Goal: Communication & Community: Answer question/provide support

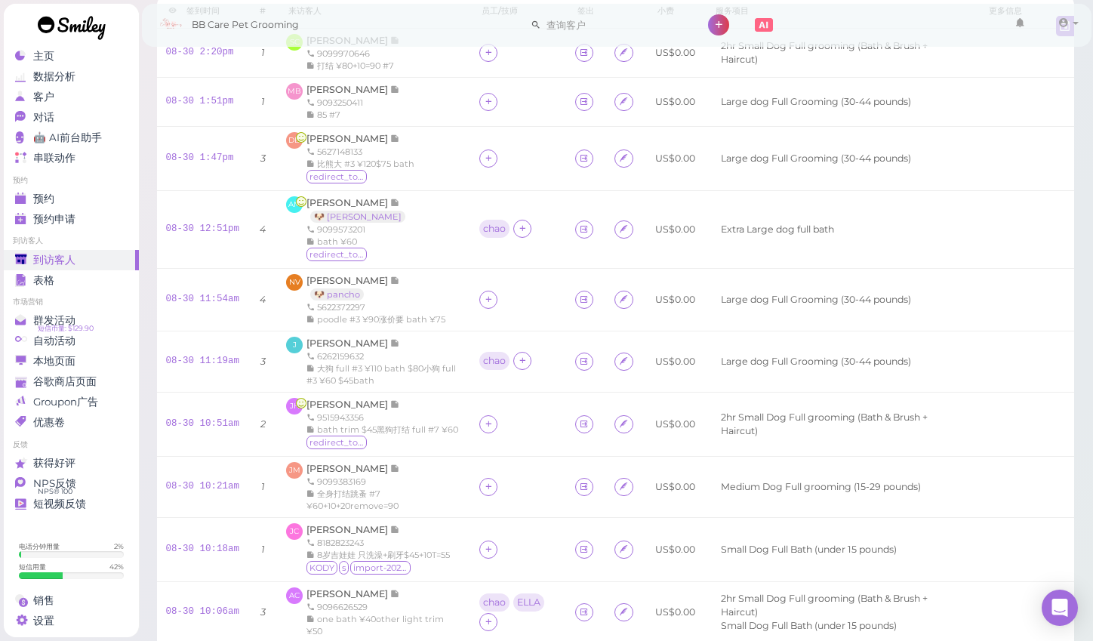
click at [1087, 257] on div "到访客人 记录 员工安排 数据分析 新签到 客人签到弹出窗口 iPad 签到 点击到签到页面 员工任务页面 签到时间 #" at bounding box center [616, 368] width 956 height 844
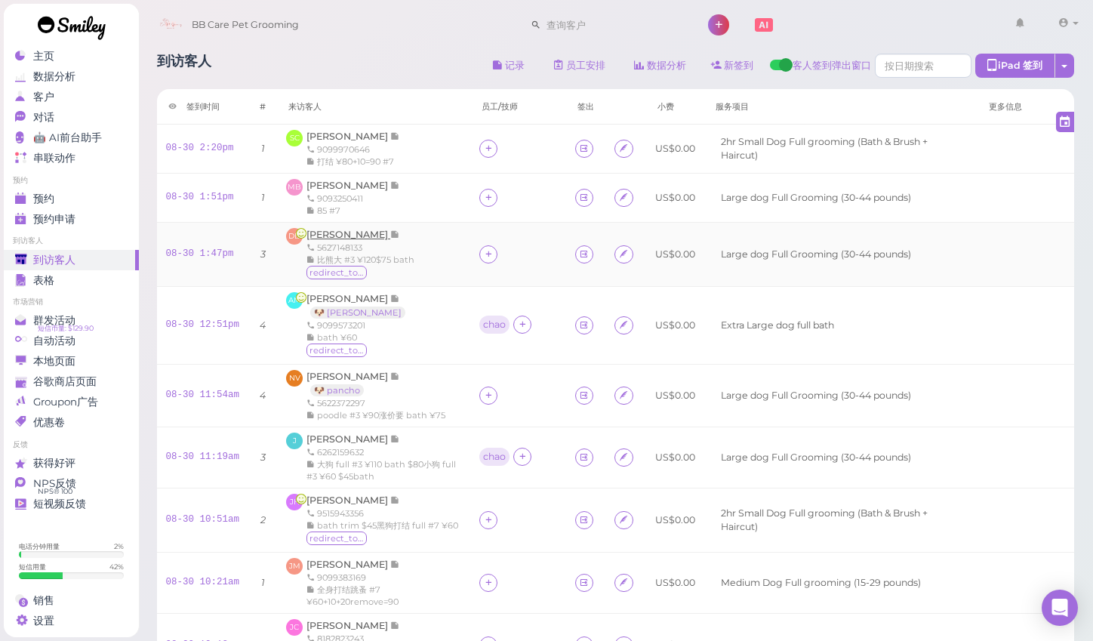
click at [337, 233] on span "[PERSON_NAME]" at bounding box center [348, 234] width 84 height 11
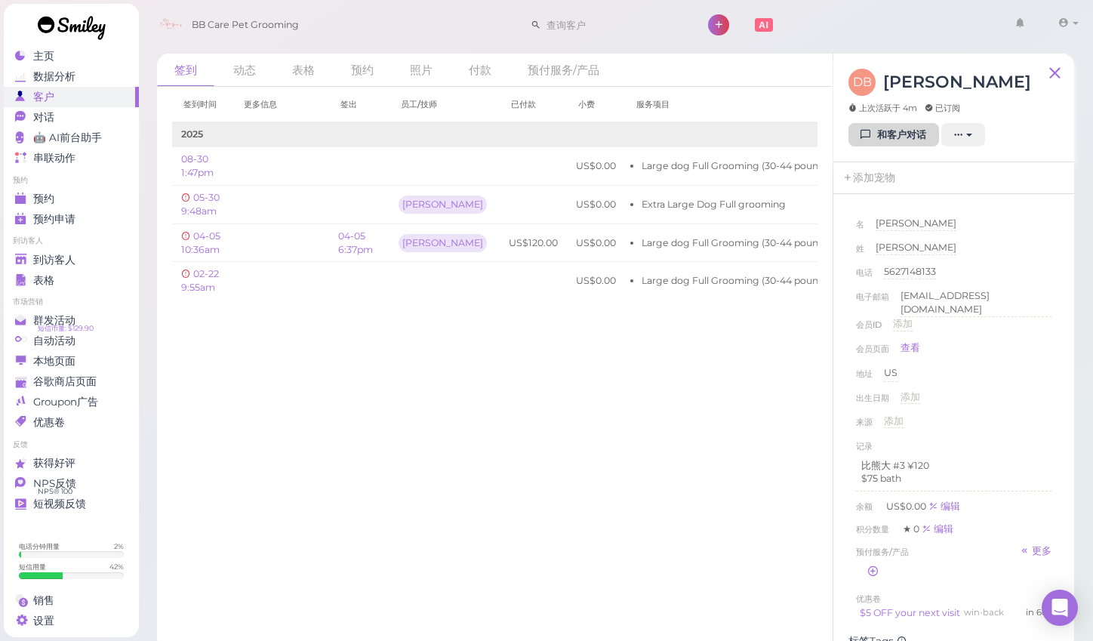
click at [883, 140] on link "和客户对话" at bounding box center [893, 135] width 91 height 24
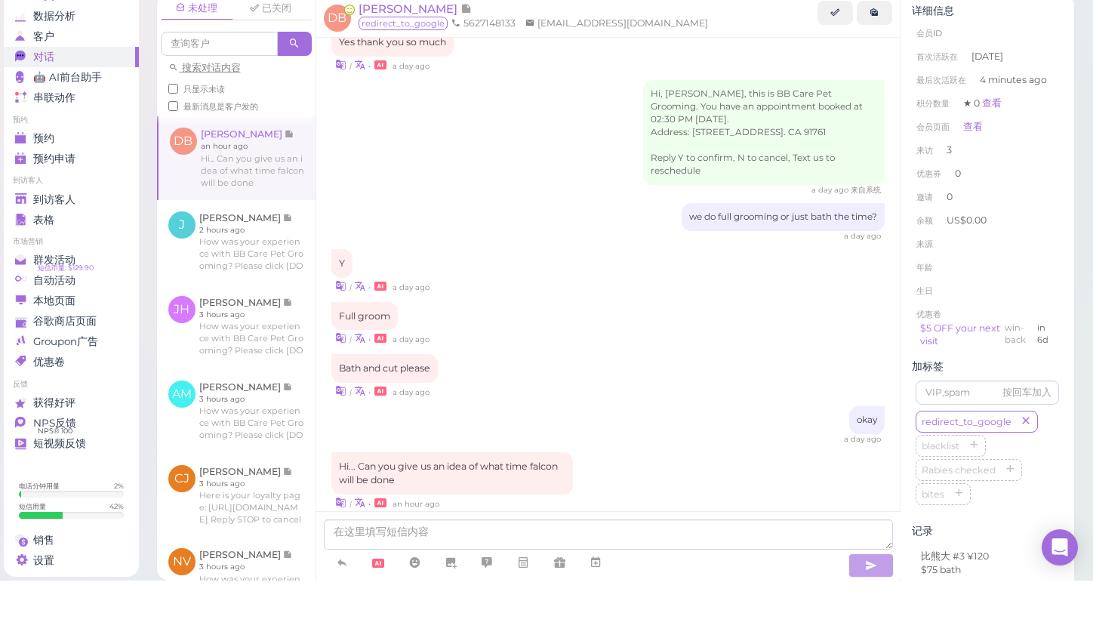
scroll to position [10, 0]
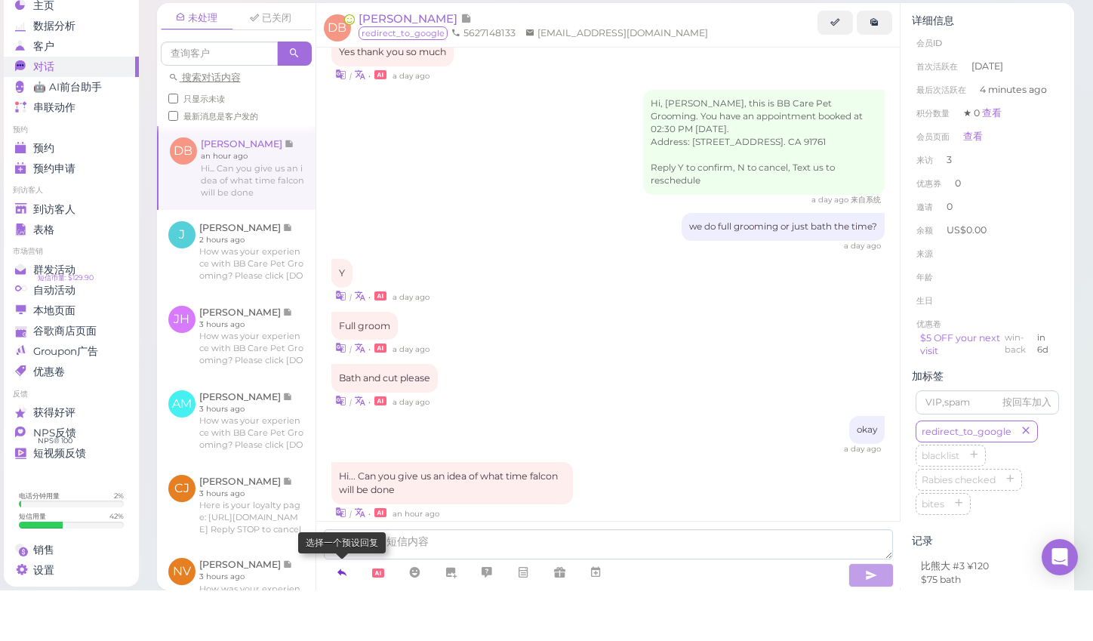
click at [346, 615] on icon at bounding box center [342, 622] width 12 height 15
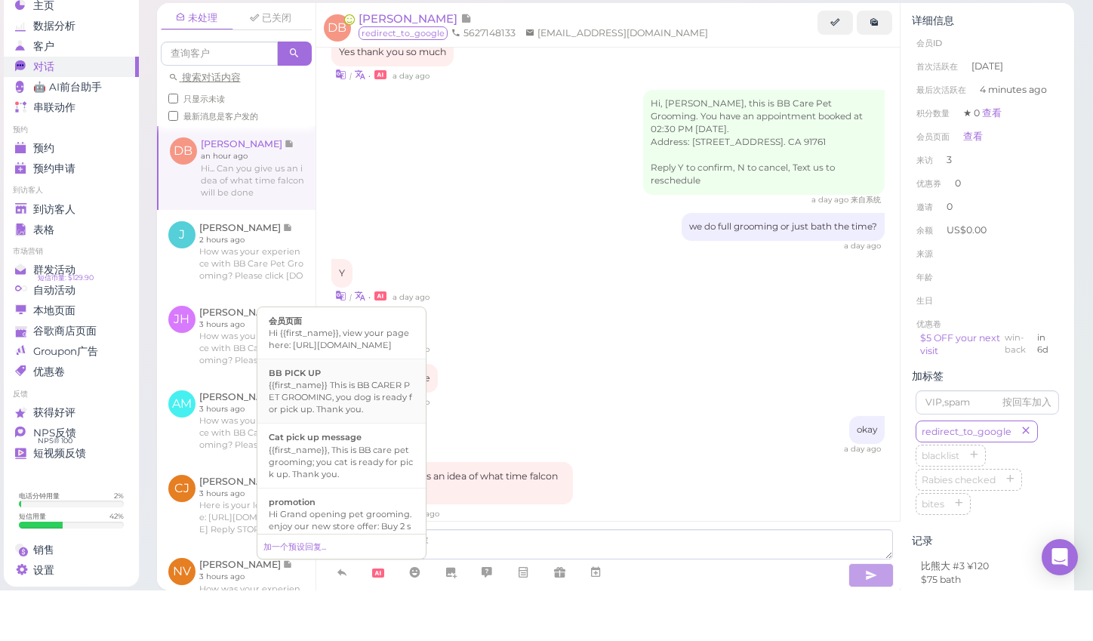
click at [386, 430] on div "{{first_name}} This is BB CARER PET GROOMING, you dog is ready for pick up. Tha…" at bounding box center [342, 448] width 146 height 36
type textarea "{{first_name}} This is BB CARER PET GROOMING, you dog is ready for pick up. Tha…"
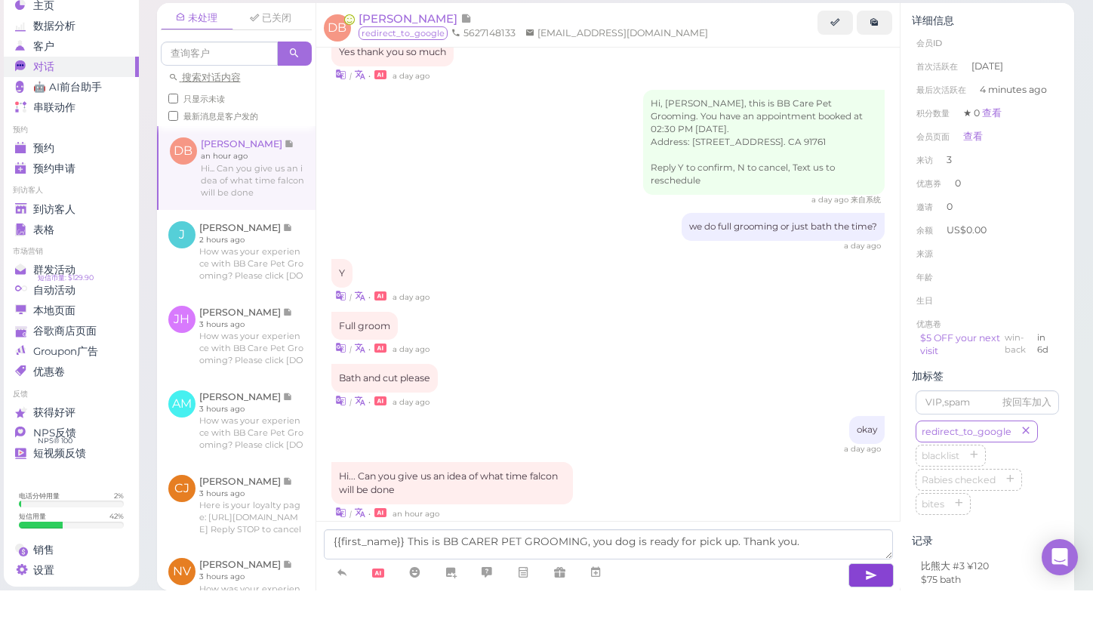
click at [864, 614] on button "button" at bounding box center [870, 626] width 45 height 24
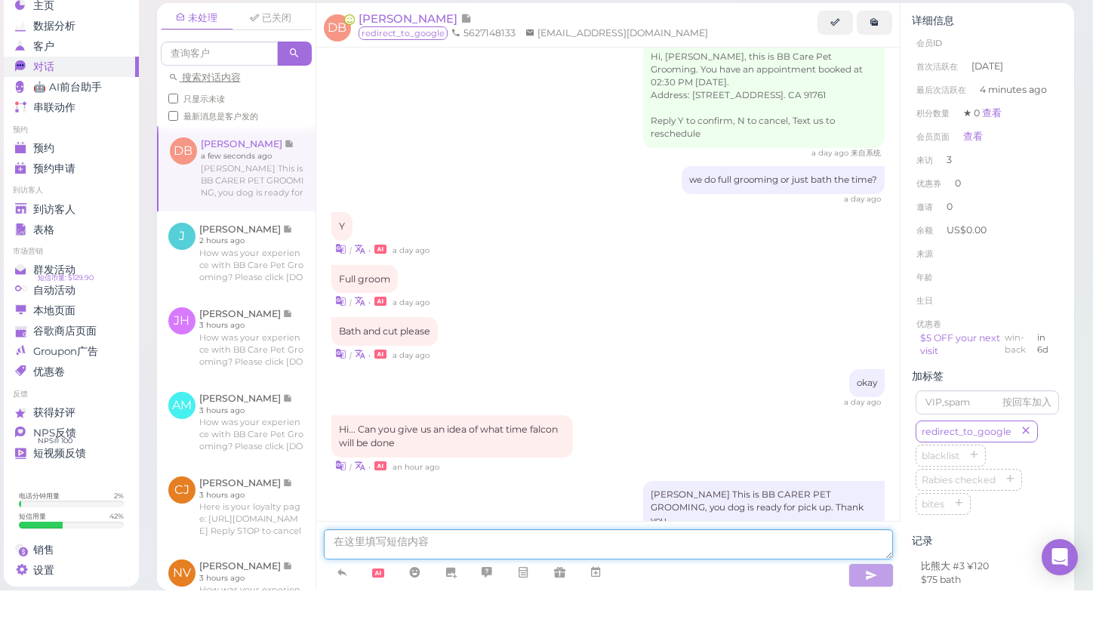
click at [635, 580] on textarea at bounding box center [608, 595] width 569 height 30
type textarea "d"
type textarea "so sorry we little busy [DATE]. sorry for the delay."
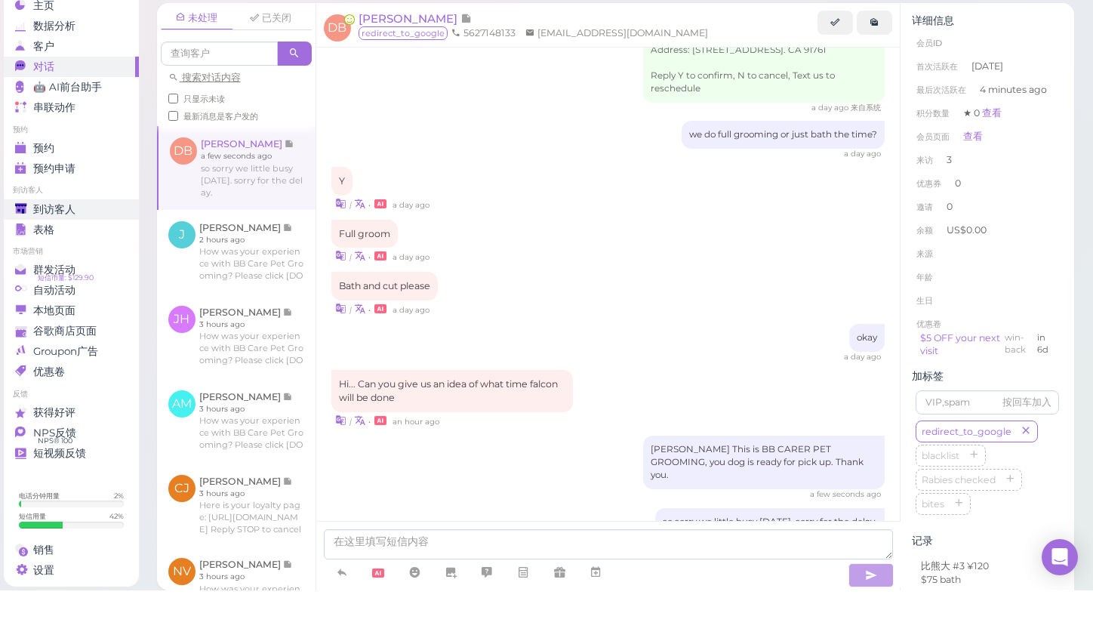
click at [44, 254] on span "到访客人" at bounding box center [54, 260] width 42 height 13
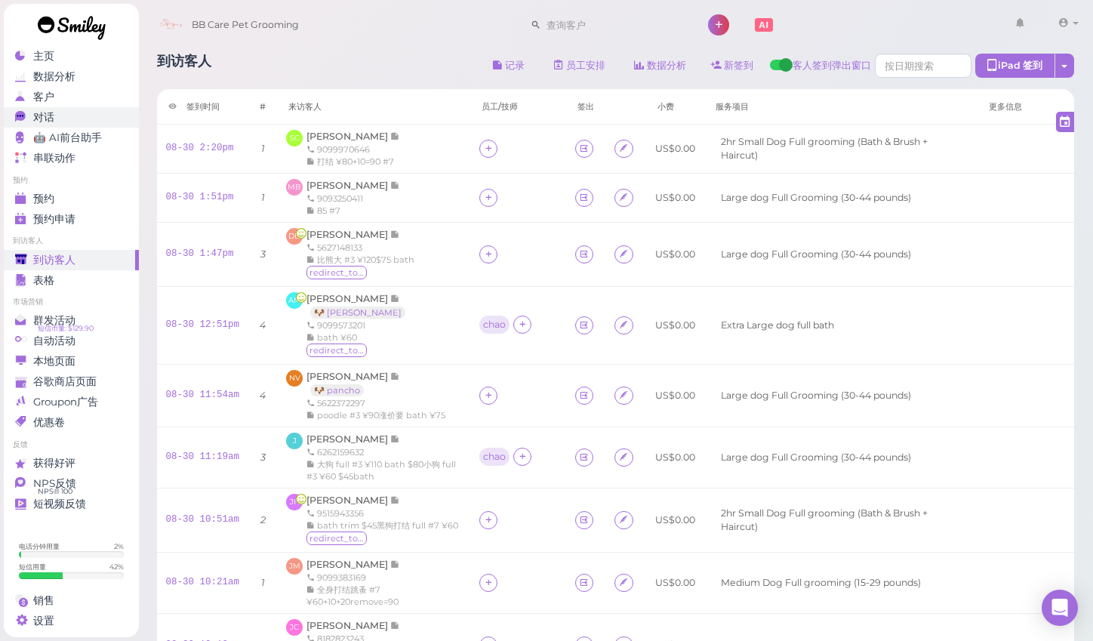
click at [63, 109] on link "对话 0" at bounding box center [71, 117] width 135 height 20
